Goal: Transaction & Acquisition: Obtain resource

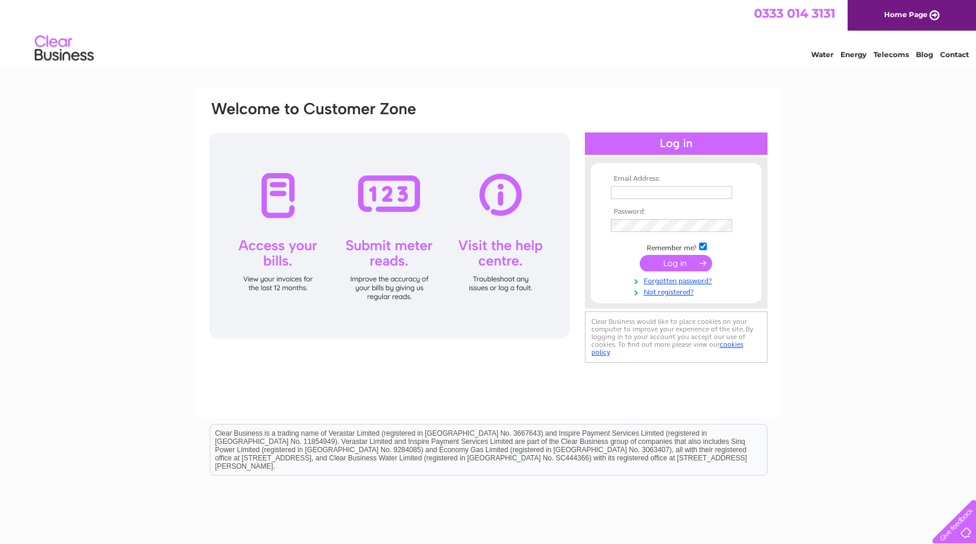
type input "gordon@mcstores.co.uk"
click at [673, 265] on input "submit" at bounding box center [675, 263] width 72 height 16
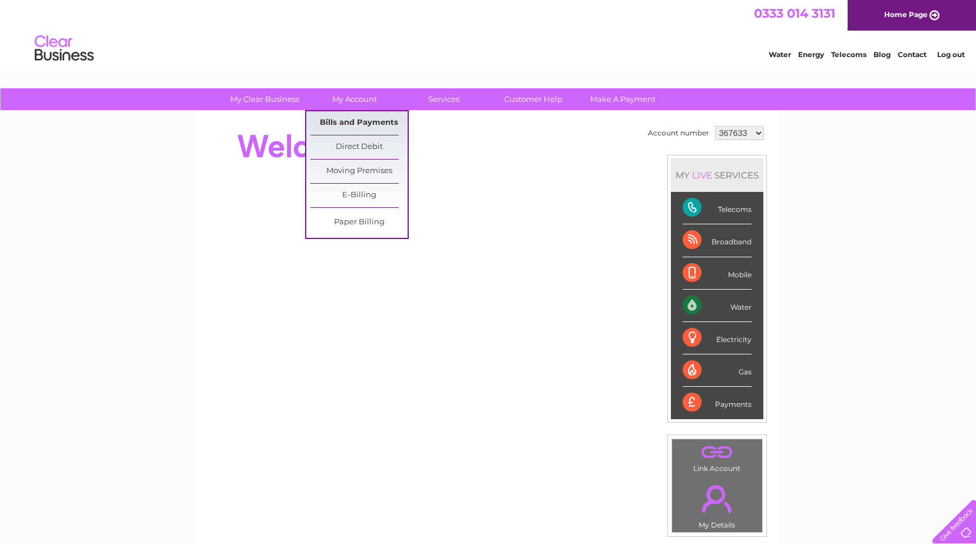
click at [348, 122] on link "Bills and Payments" at bounding box center [358, 123] width 97 height 24
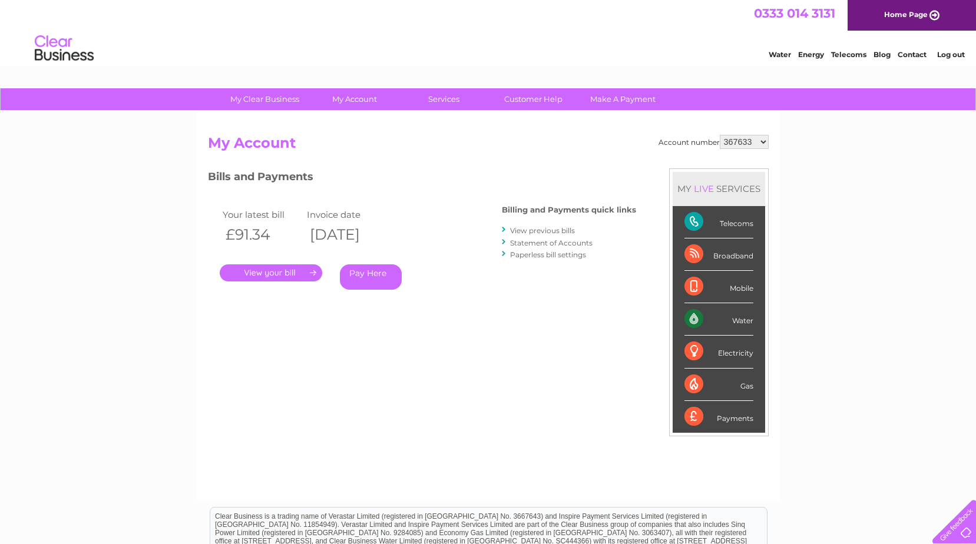
click at [757, 144] on select "367633 1143818 1143819 1143820" at bounding box center [744, 142] width 49 height 14
select select "1143818"
click at [720, 135] on select "367633 1143818 1143819 1143820" at bounding box center [744, 142] width 49 height 14
click at [261, 271] on link "." at bounding box center [271, 272] width 102 height 17
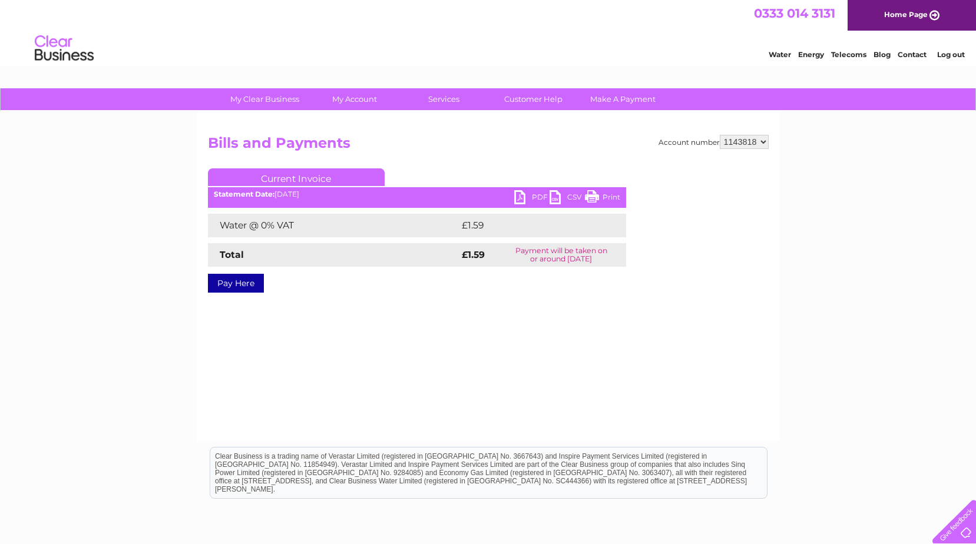
click at [523, 196] on link "PDF" at bounding box center [531, 198] width 35 height 17
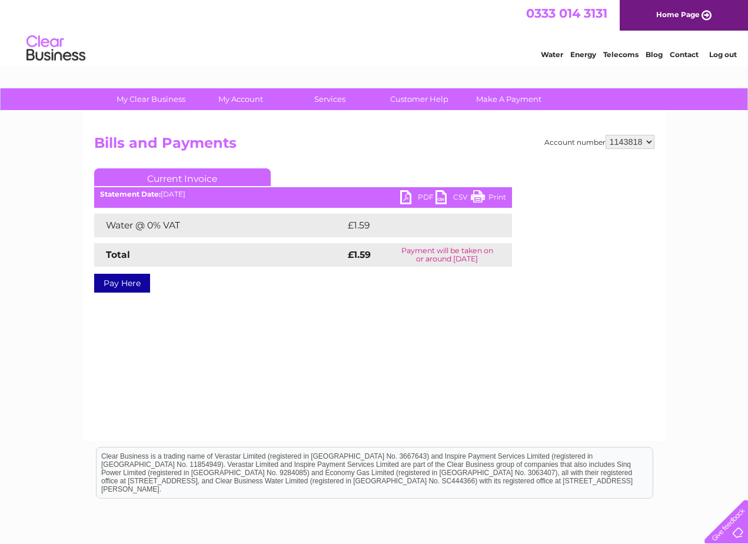
click at [627, 143] on select "367633 1143818 1143819 1143820" at bounding box center [630, 142] width 49 height 14
select select "1143819"
click at [607, 135] on select "367633 1143818 1143819 1143820" at bounding box center [630, 142] width 49 height 14
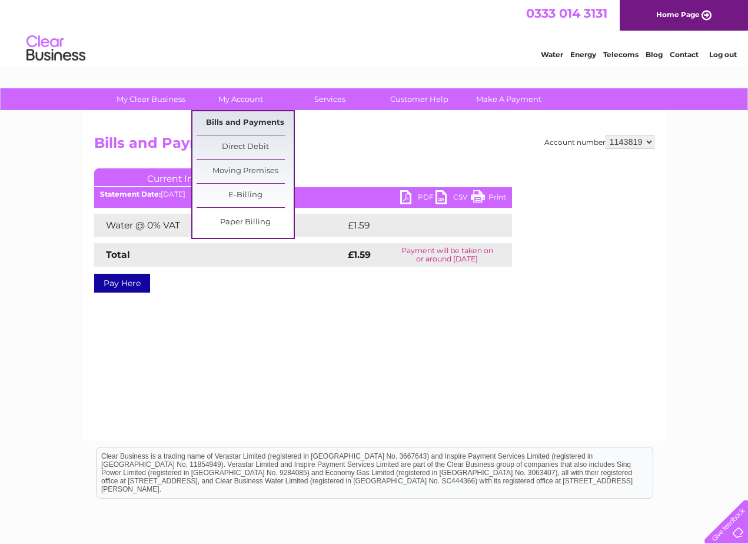
click at [238, 122] on link "Bills and Payments" at bounding box center [245, 123] width 97 height 24
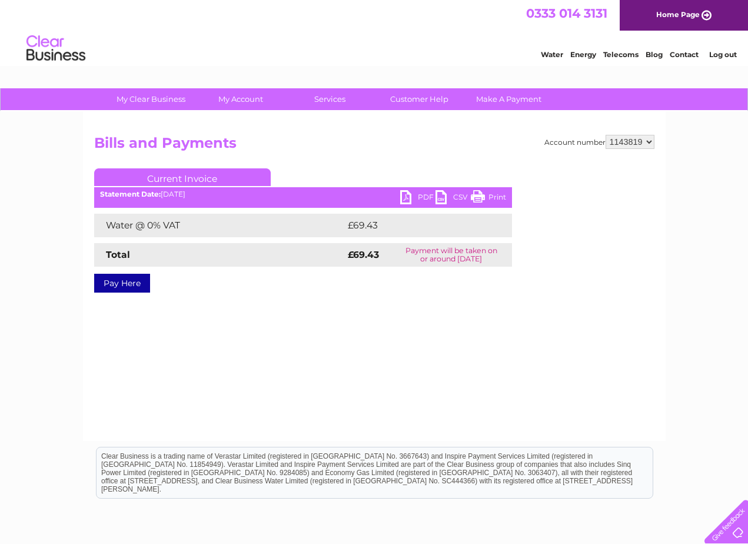
click at [409, 193] on link "PDF" at bounding box center [417, 198] width 35 height 17
click at [619, 142] on select "367633 1143818 1143819 1143820" at bounding box center [630, 142] width 49 height 14
select select "1143820"
click at [607, 135] on select "367633 1143818 1143819 1143820" at bounding box center [630, 142] width 49 height 14
click at [409, 197] on link "PDF" at bounding box center [417, 198] width 35 height 17
